Goal: Task Accomplishment & Management: Use online tool/utility

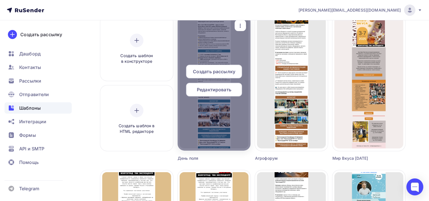
scroll to position [89, 0]
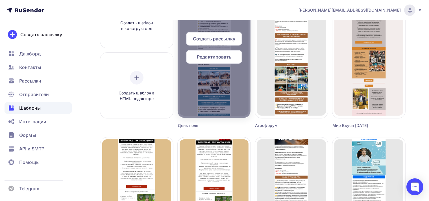
click at [222, 54] on span "Редактировать" at bounding box center [214, 56] width 34 height 7
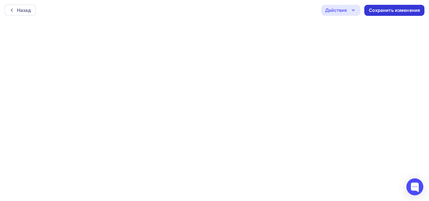
click at [399, 11] on div "Сохранить изменения" at bounding box center [394, 10] width 51 height 7
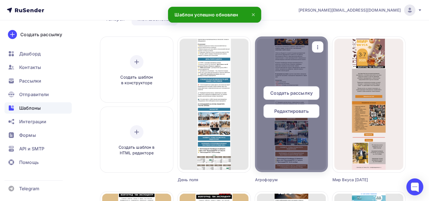
scroll to position [60, 0]
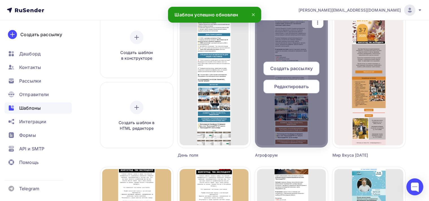
click at [294, 85] on span "Редактировать" at bounding box center [292, 86] width 34 height 7
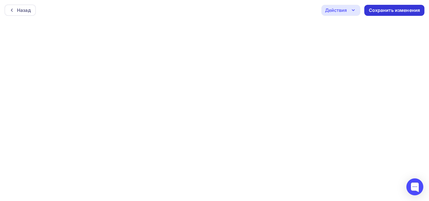
click at [401, 10] on div "Сохранить изменения" at bounding box center [394, 10] width 51 height 7
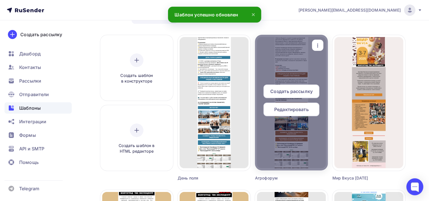
scroll to position [30, 0]
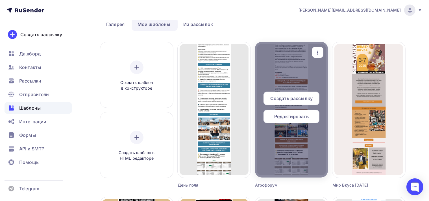
click at [300, 116] on span "Редактировать" at bounding box center [292, 116] width 34 height 7
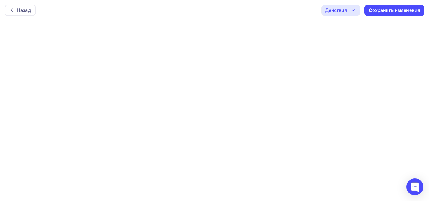
scroll to position [1, 0]
click at [342, 8] on div "Действия" at bounding box center [336, 9] width 22 height 7
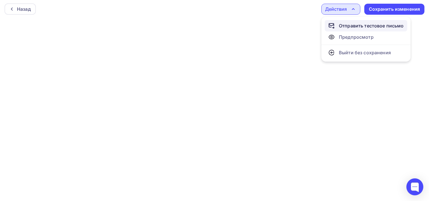
click at [355, 28] on div "Отправить тестовое письмо" at bounding box center [371, 25] width 65 height 7
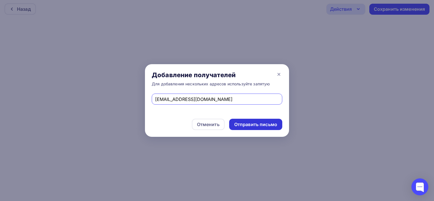
type input "[EMAIL_ADDRESS][DOMAIN_NAME]"
click at [250, 125] on div "Отправить письмо" at bounding box center [255, 124] width 43 height 7
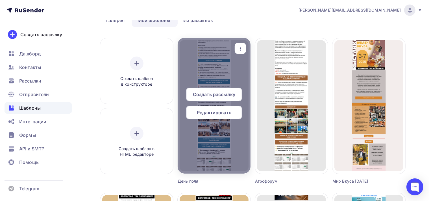
scroll to position [89, 0]
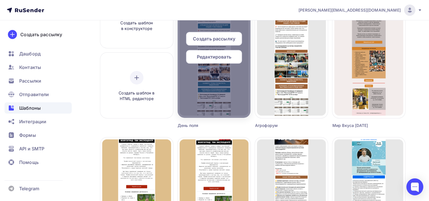
click at [212, 57] on span "Редактировать" at bounding box center [214, 56] width 34 height 7
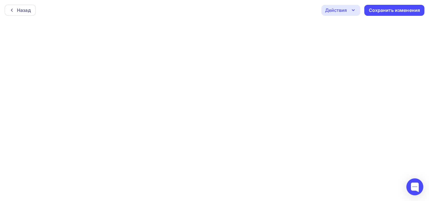
click at [351, 10] on icon "button" at bounding box center [353, 10] width 7 height 7
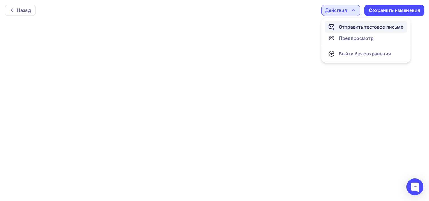
click at [353, 29] on div "Отправить тестовое письмо" at bounding box center [371, 26] width 65 height 7
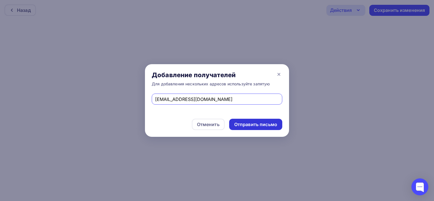
type input "[EMAIL_ADDRESS][DOMAIN_NAME]"
click at [257, 126] on div "Отправить письмо" at bounding box center [255, 124] width 43 height 7
